Goal: Information Seeking & Learning: Learn about a topic

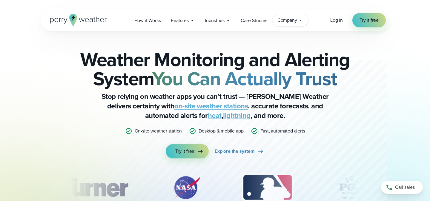
click at [280, 21] on span "Company" at bounding box center [287, 20] width 20 height 7
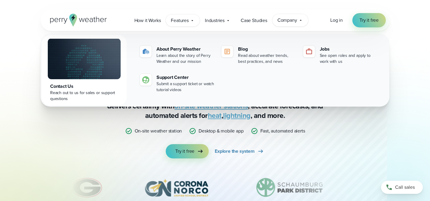
click at [181, 19] on span "Features" at bounding box center [180, 20] width 18 height 7
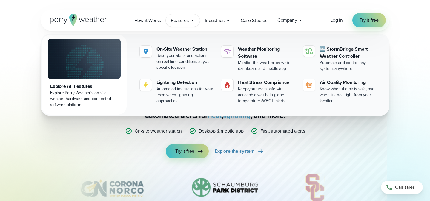
click at [80, 86] on div "Explore All Features" at bounding box center [84, 86] width 68 height 7
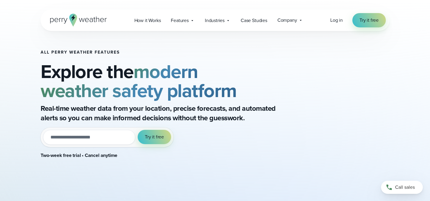
scroll to position [11, 0]
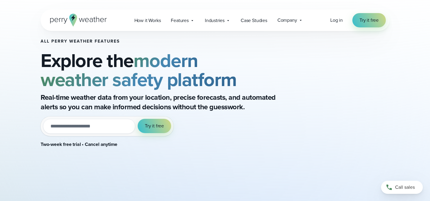
click at [364, 33] on div "All Perry Weather Features Explore the modern weather safety platform Real-time…" at bounding box center [215, 123] width 349 height 207
click at [364, 23] on span "Try it free" at bounding box center [368, 20] width 19 height 7
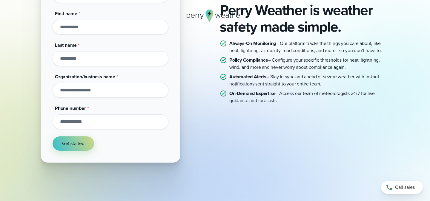
scroll to position [104, 0]
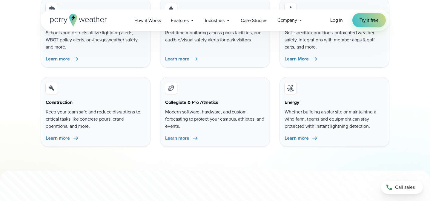
scroll to position [1844, 0]
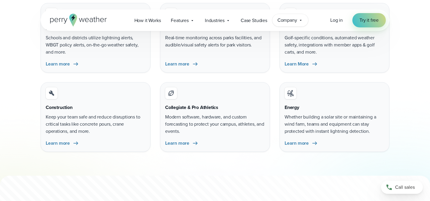
click at [285, 20] on span "Company" at bounding box center [287, 20] width 20 height 7
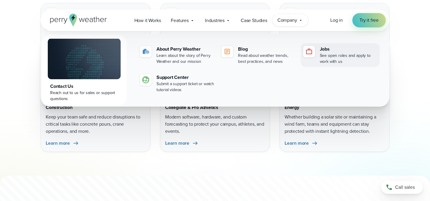
click at [330, 55] on div "See open roles and apply to work with us" at bounding box center [349, 59] width 58 height 12
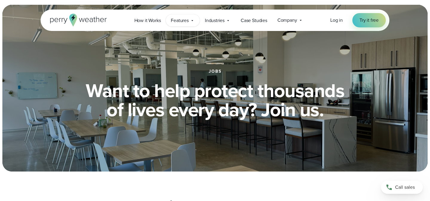
click at [185, 21] on span "Features" at bounding box center [180, 20] width 18 height 7
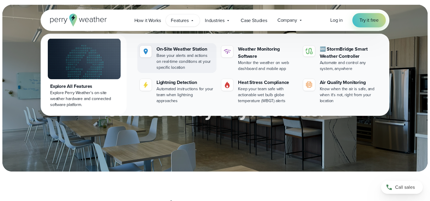
click at [171, 53] on div "Base your alerts and actions on real-time conditions at your specific location" at bounding box center [185, 62] width 58 height 18
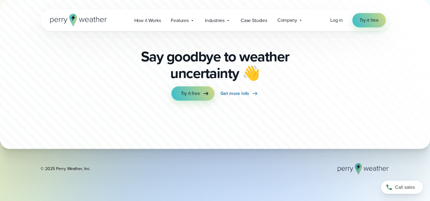
scroll to position [1789, 0]
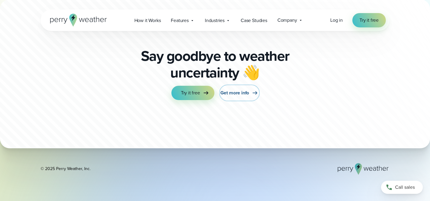
click at [242, 90] on span "Get more info" at bounding box center [234, 93] width 29 height 7
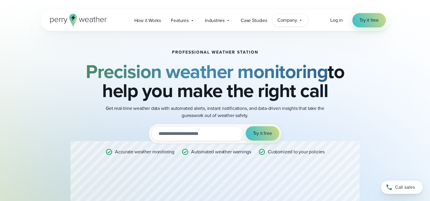
click at [287, 23] on span "Company" at bounding box center [287, 20] width 20 height 7
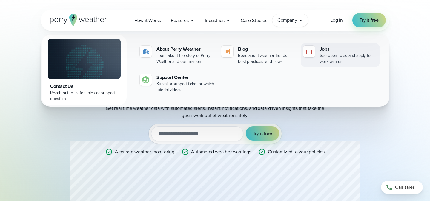
click at [336, 52] on div "Jobs" at bounding box center [349, 49] width 58 height 7
